Goal: Task Accomplishment & Management: Use online tool/utility

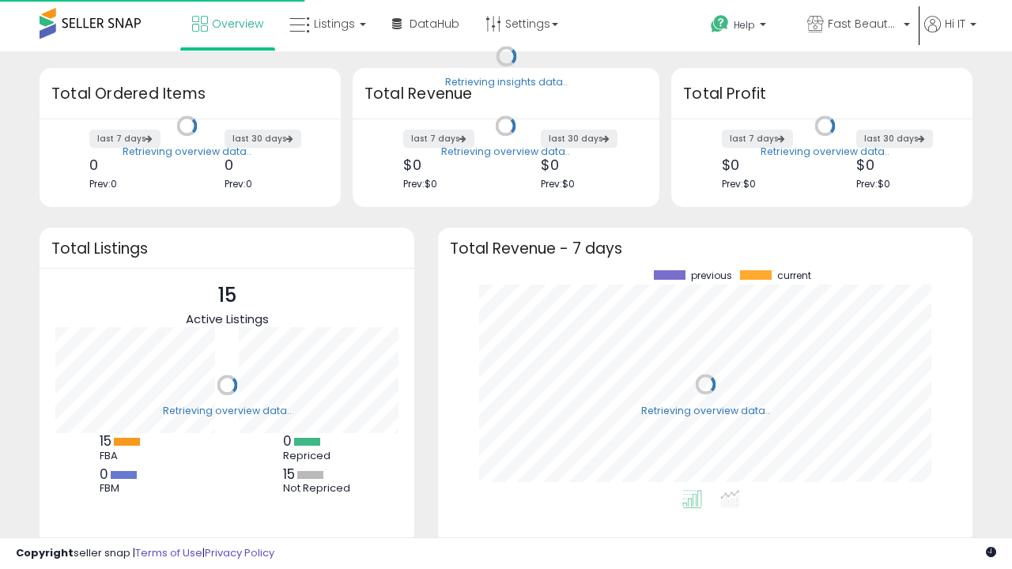
scroll to position [220, 503]
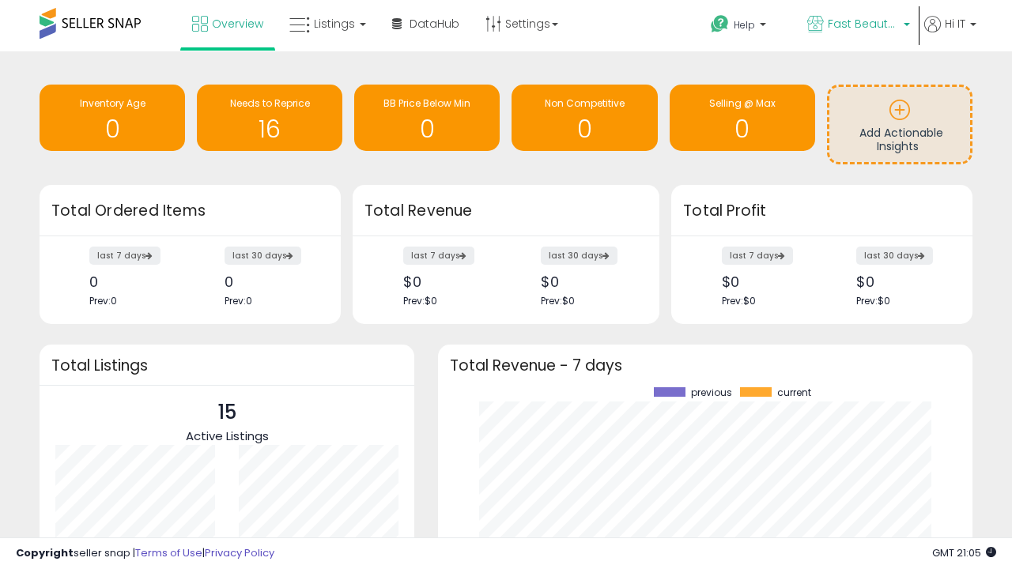
click at [857, 25] on span "Fast Beauty ([GEOGRAPHIC_DATA])" at bounding box center [863, 24] width 71 height 16
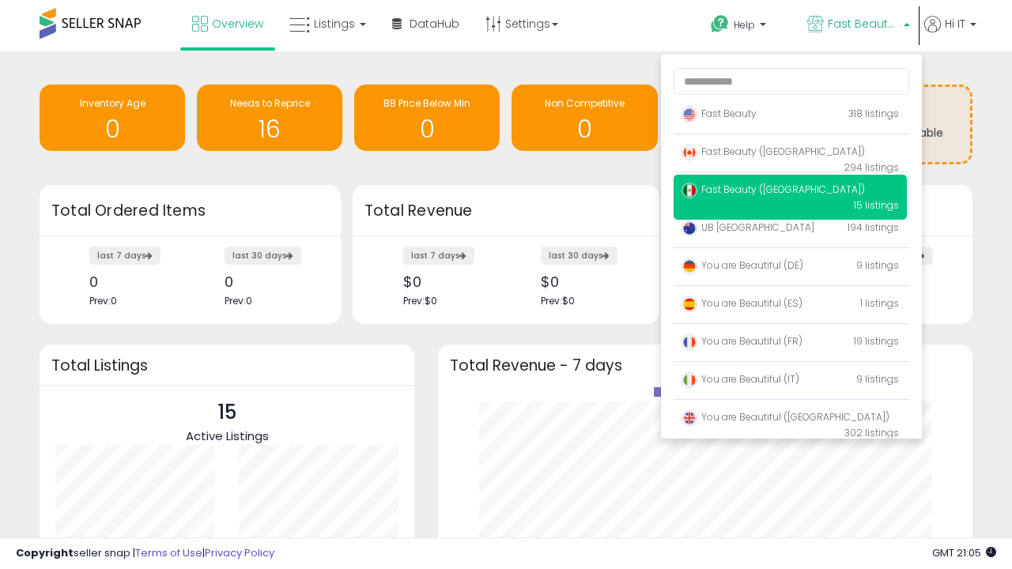
click at [790, 154] on span "Fast Beauty ([GEOGRAPHIC_DATA])" at bounding box center [772, 151] width 183 height 13
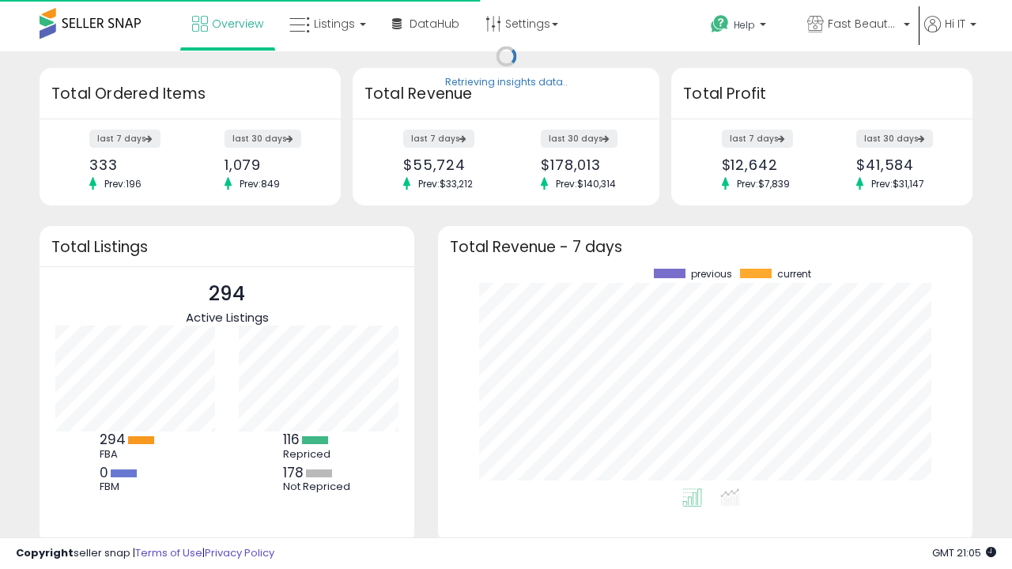
scroll to position [220, 503]
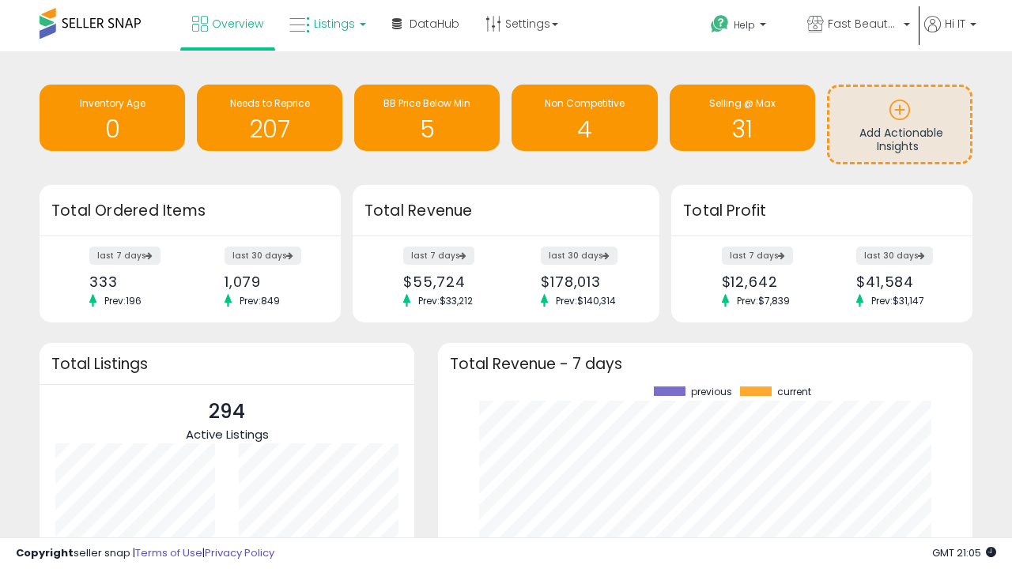
click at [326, 24] on span "Listings" at bounding box center [334, 24] width 41 height 16
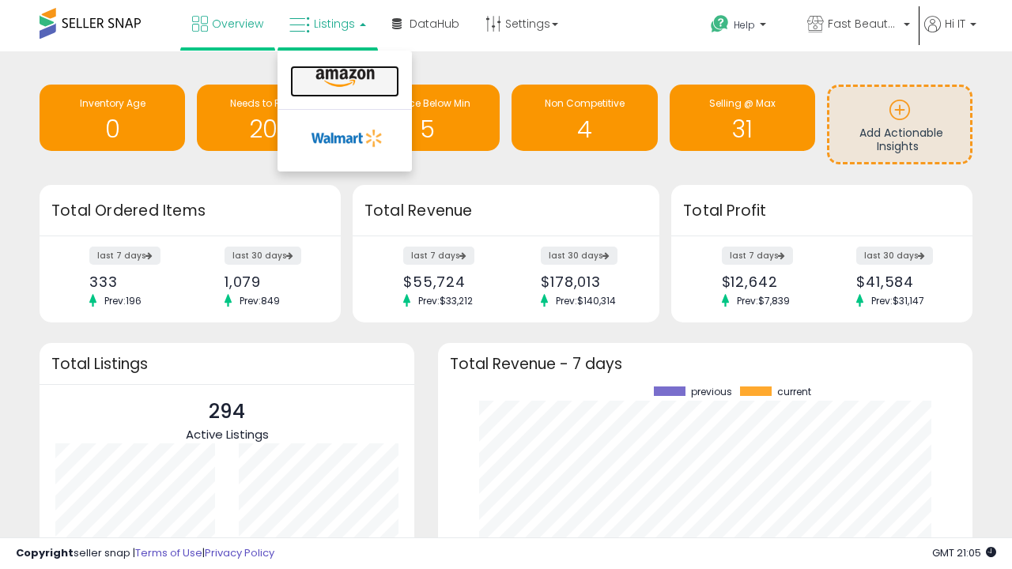
click at [343, 78] on icon at bounding box center [345, 78] width 69 height 21
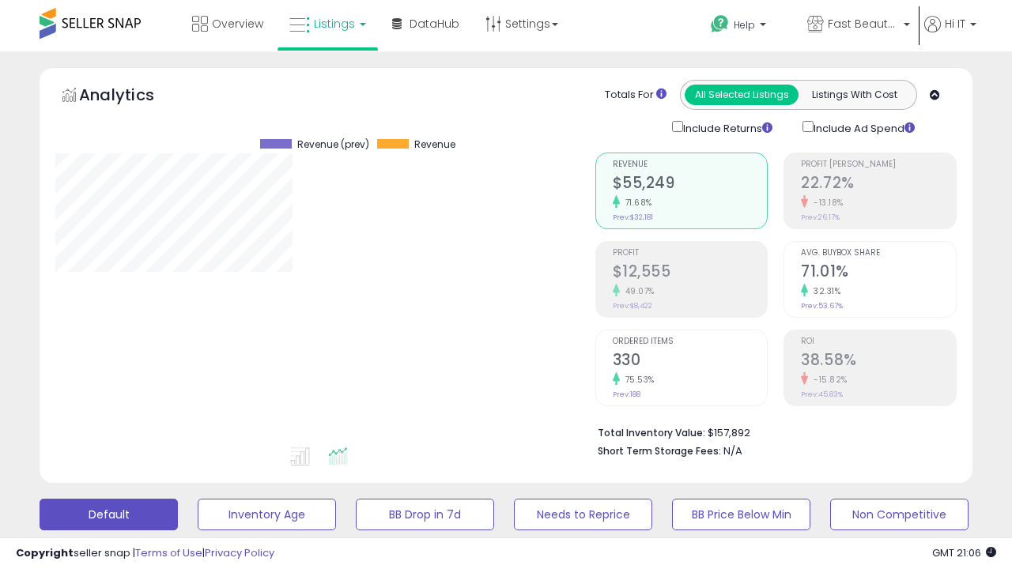
scroll to position [307, 0]
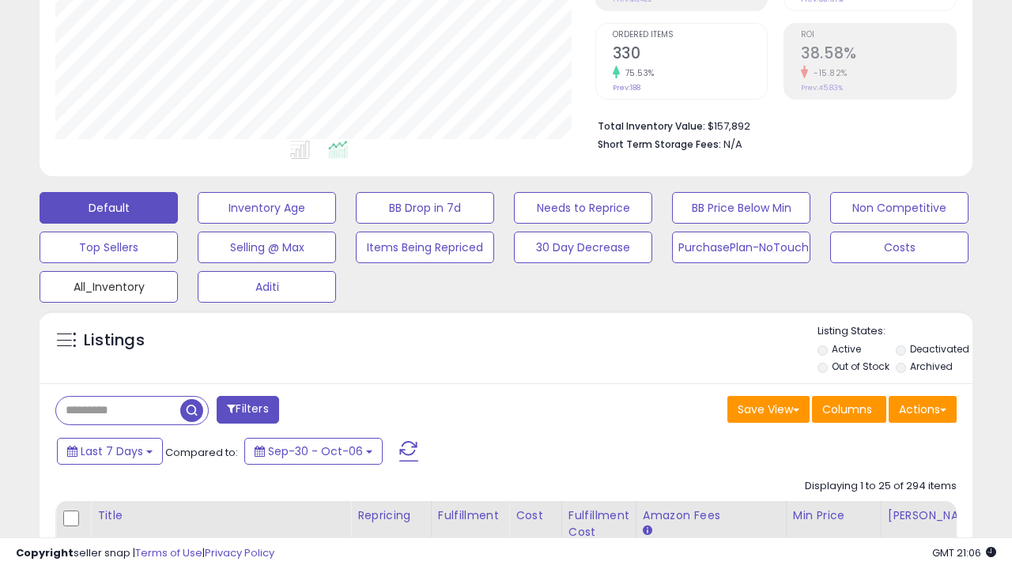
click at [108, 284] on button "All_Inventory" at bounding box center [109, 287] width 138 height 32
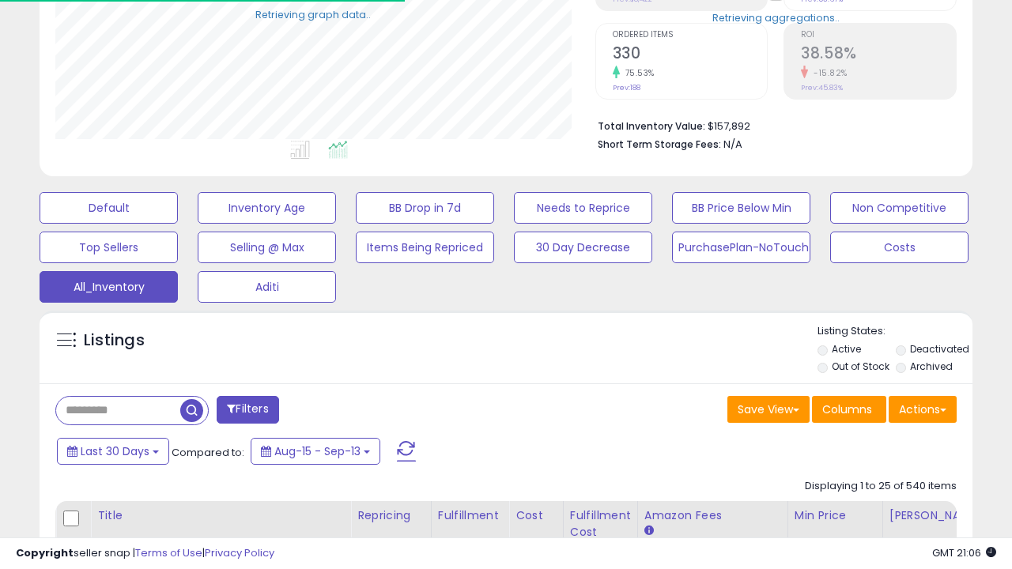
scroll to position [324, 539]
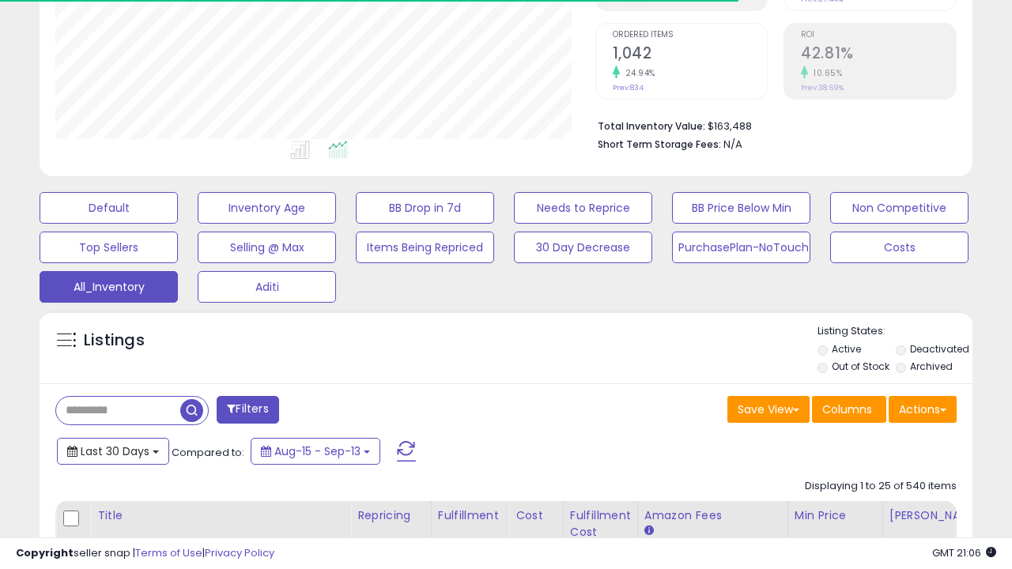
click at [112, 450] on span "Last 30 Days" at bounding box center [115, 451] width 69 height 16
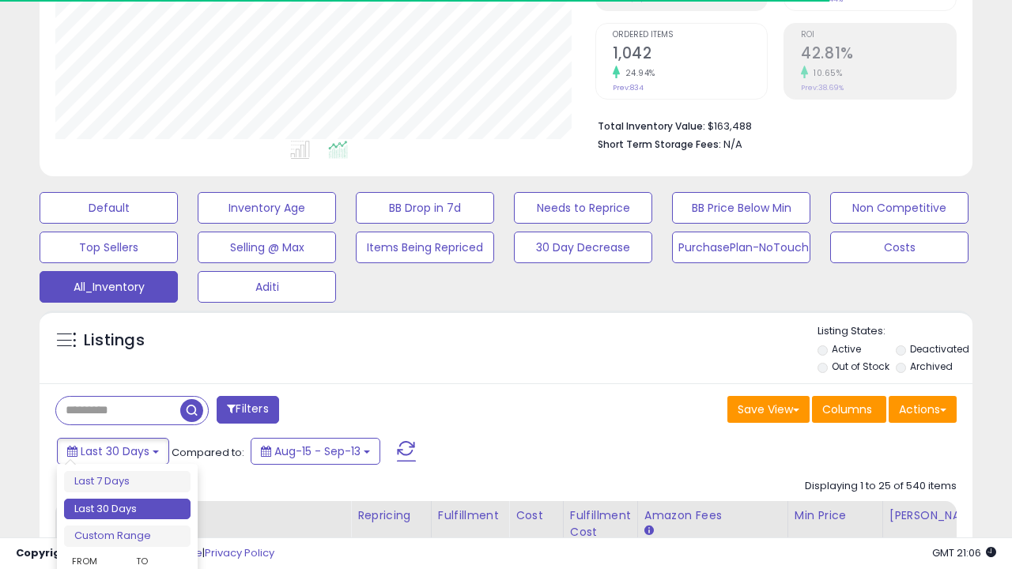
click at [127, 509] on li "Last 30 Days" at bounding box center [127, 509] width 126 height 21
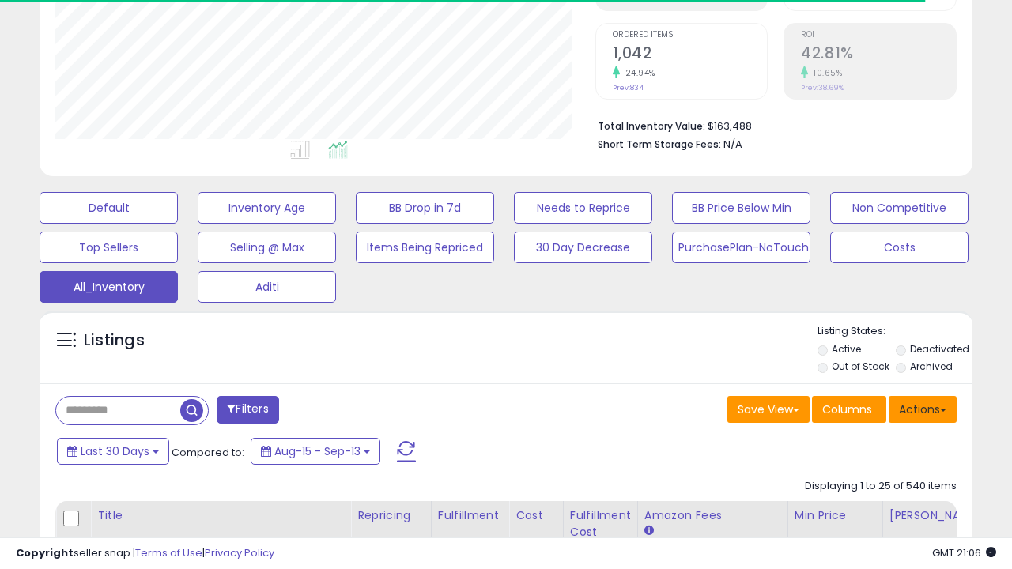
click at [922, 408] on button "Actions" at bounding box center [922, 409] width 68 height 27
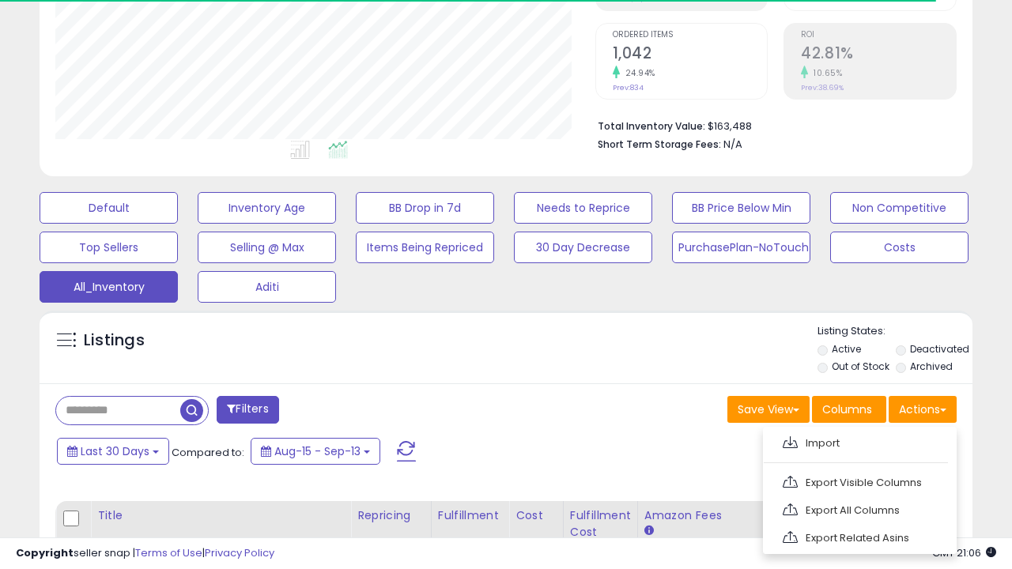
click at [858, 508] on link "Export All Columns" at bounding box center [857, 510] width 173 height 25
